Goal: Find specific page/section: Find specific page/section

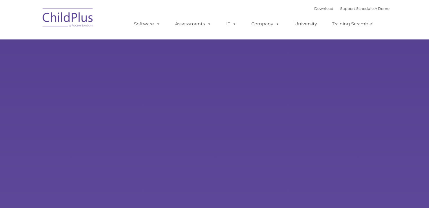
type input ""
select select "MEDIUM"
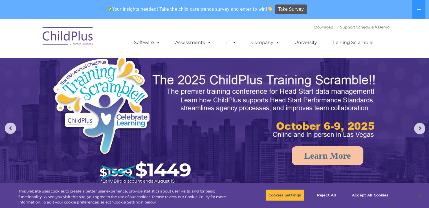
click at [74, 41] on img at bounding box center [68, 37] width 56 height 28
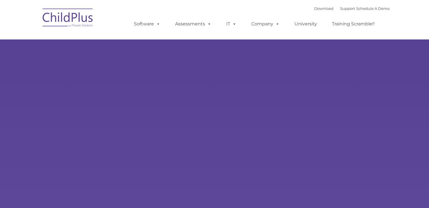
type input ""
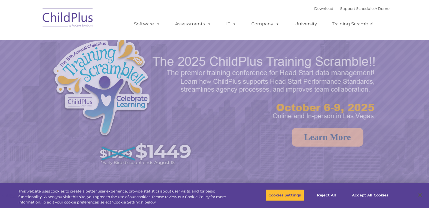
select select "MEDIUM"
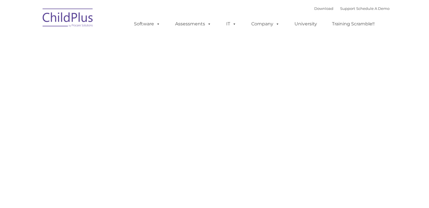
scroll to position [3, 0]
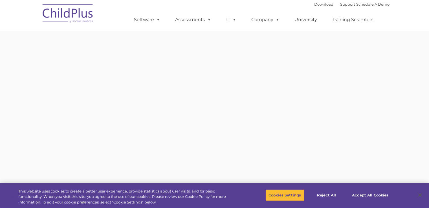
type input ""
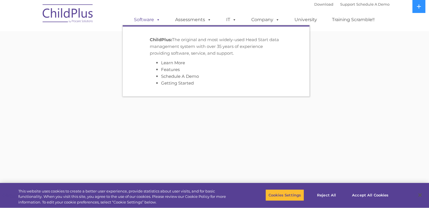
click at [153, 21] on link "Software" at bounding box center [147, 19] width 38 height 11
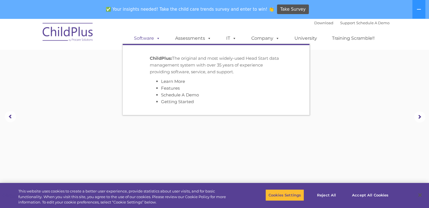
click at [149, 34] on link "Software" at bounding box center [147, 38] width 38 height 11
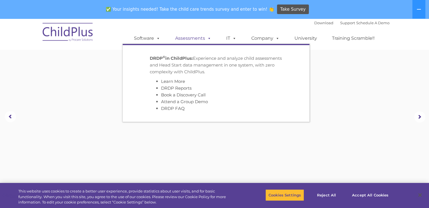
click at [195, 42] on link "Assessments" at bounding box center [193, 38] width 47 height 11
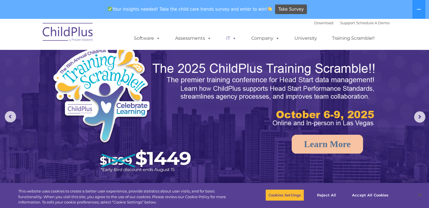
click at [230, 37] on span at bounding box center [233, 38] width 6 height 5
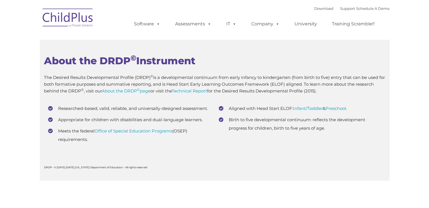
scroll to position [2135, 0]
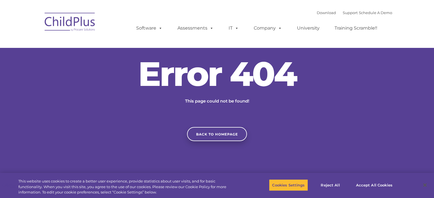
type input ""
